Goal: Task Accomplishment & Management: Manage account settings

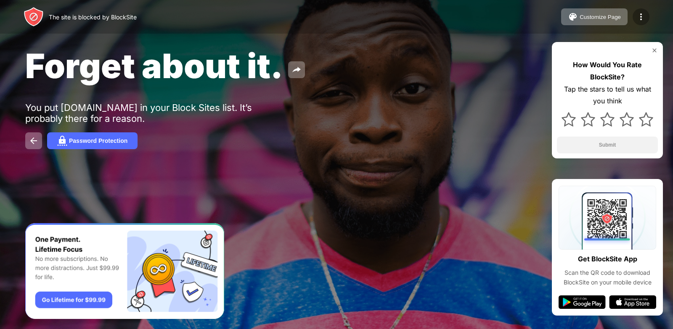
click at [639, 14] on img at bounding box center [641, 17] width 10 height 10
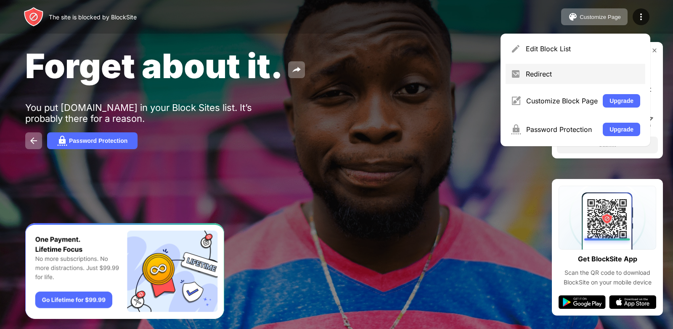
click at [570, 77] on div "Redirect" at bounding box center [582, 74] width 114 height 8
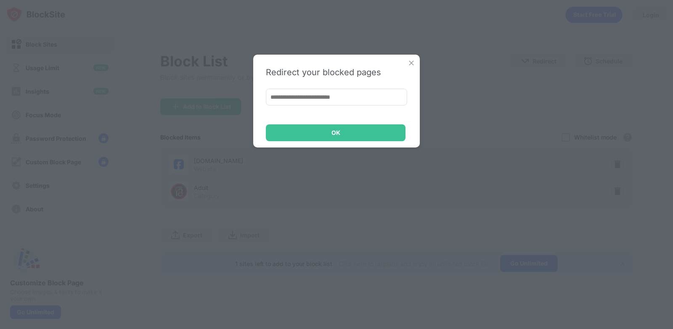
click at [412, 63] on img at bounding box center [411, 63] width 8 height 8
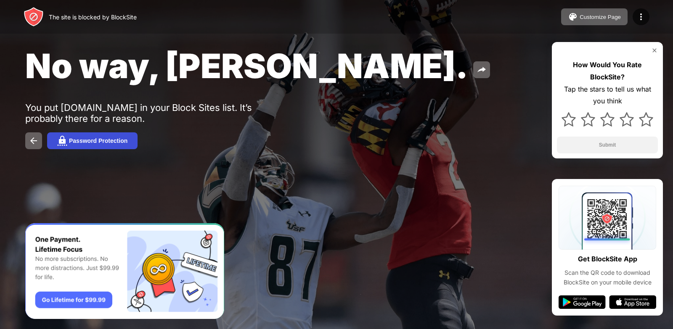
click at [94, 143] on div "Password Protection" at bounding box center [98, 140] width 58 height 7
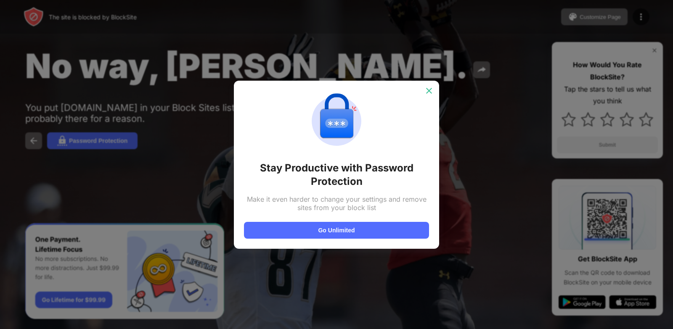
click at [429, 89] on img at bounding box center [429, 91] width 8 height 8
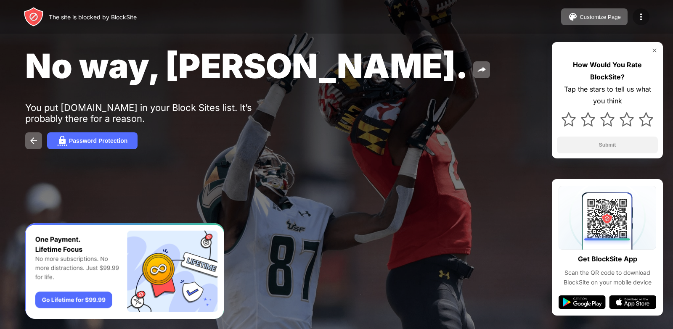
click at [644, 18] on img at bounding box center [641, 17] width 10 height 10
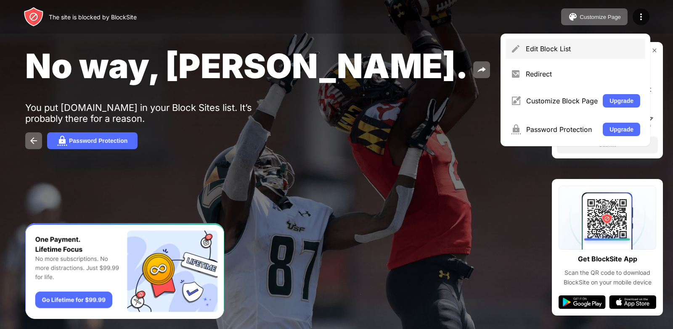
click at [556, 49] on div "Edit Block List" at bounding box center [582, 49] width 114 height 8
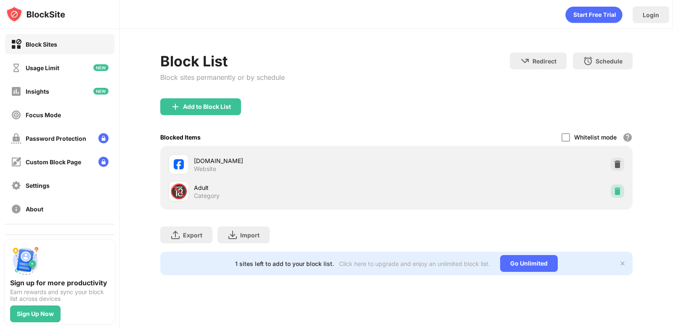
click at [617, 191] on img at bounding box center [617, 191] width 8 height 8
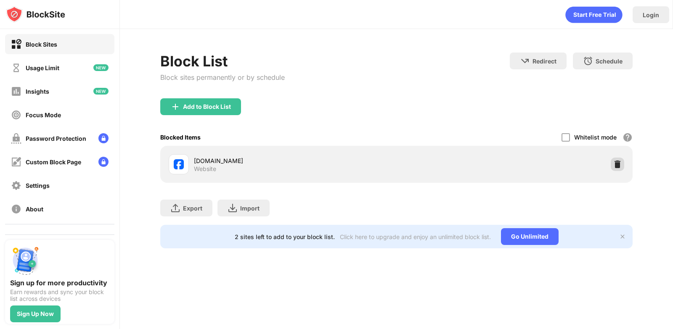
click at [616, 167] on img at bounding box center [617, 164] width 8 height 8
